Goal: Browse casually

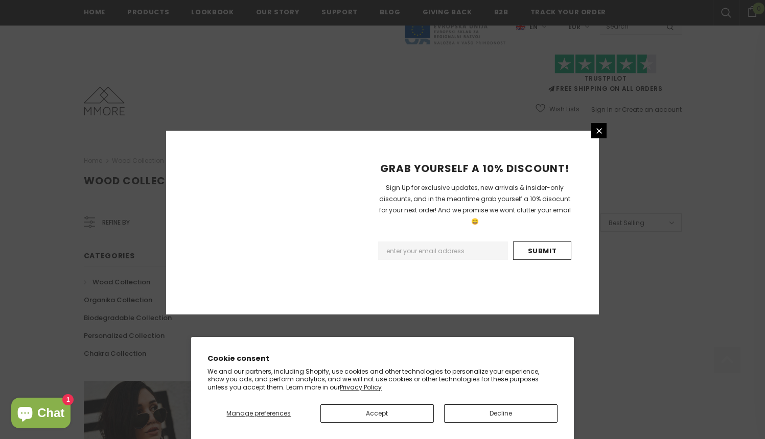
scroll to position [608, 0]
